Goal: Task Accomplishment & Management: Manage account settings

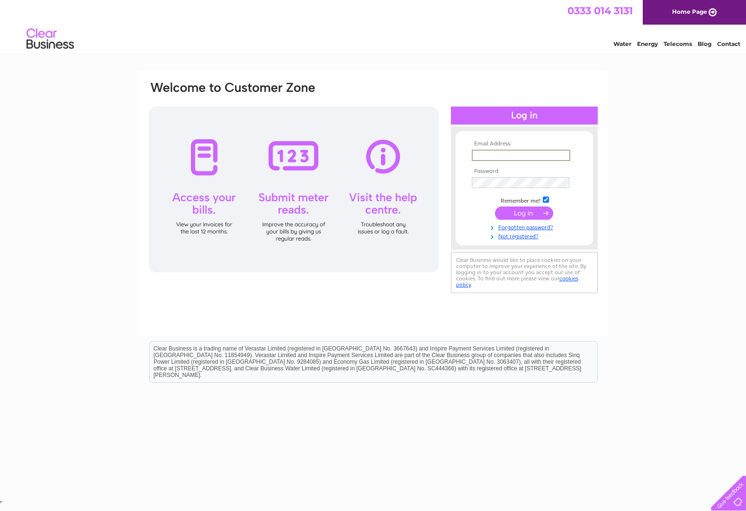
type input "[EMAIL_ADDRESS][DOMAIN_NAME]"
click at [524, 216] on input "submit" at bounding box center [524, 212] width 58 height 13
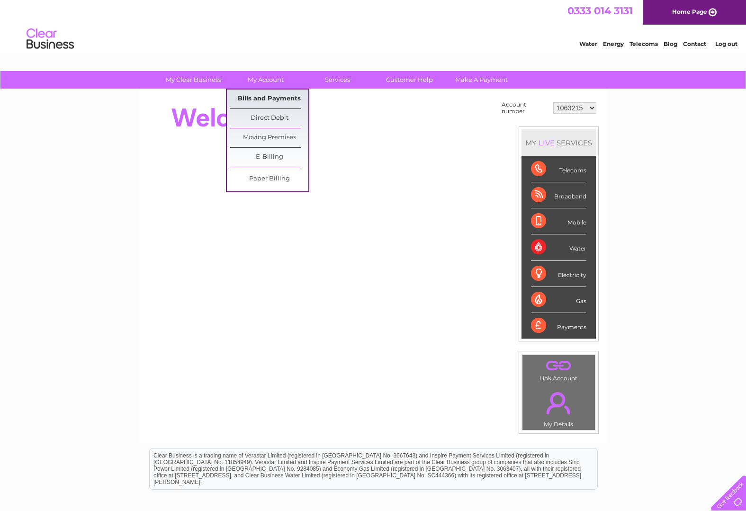
click at [258, 98] on link "Bills and Payments" at bounding box center [269, 98] width 78 height 19
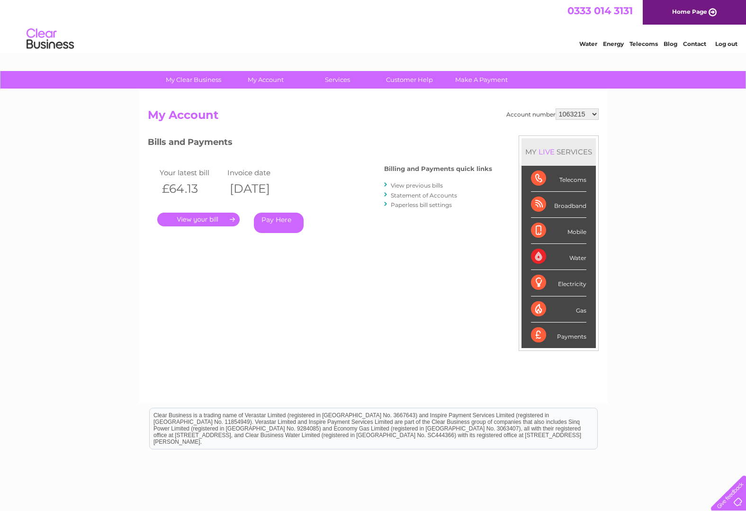
select select "30280327"
click at [195, 218] on link "." at bounding box center [198, 220] width 82 height 14
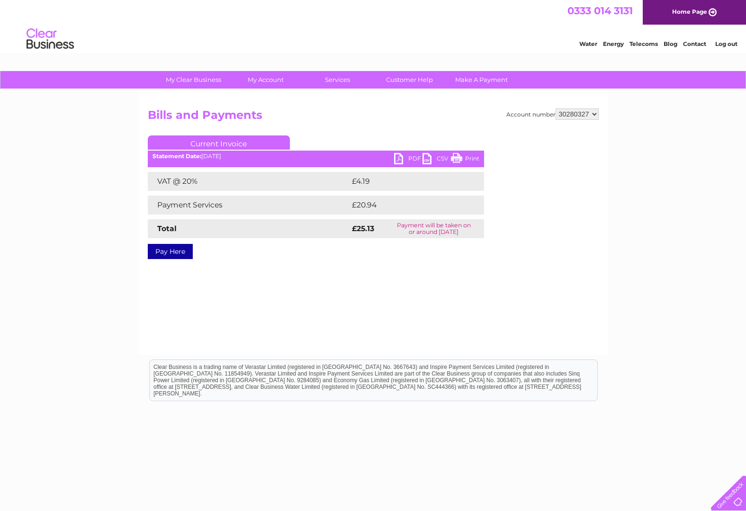
click at [400, 157] on link "PDF" at bounding box center [408, 160] width 28 height 14
click at [725, 45] on link "Log out" at bounding box center [726, 43] width 22 height 7
